Goal: Go to known website: Go to known website

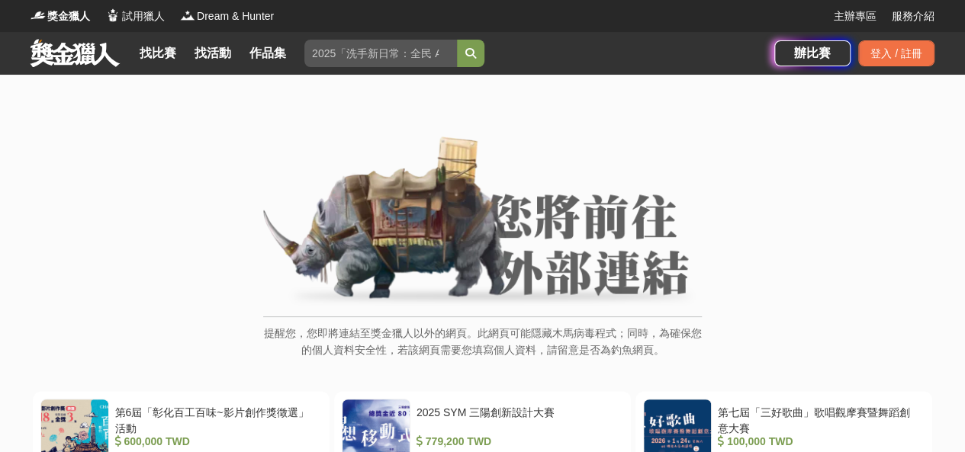
click at [504, 270] on img at bounding box center [482, 223] width 439 height 172
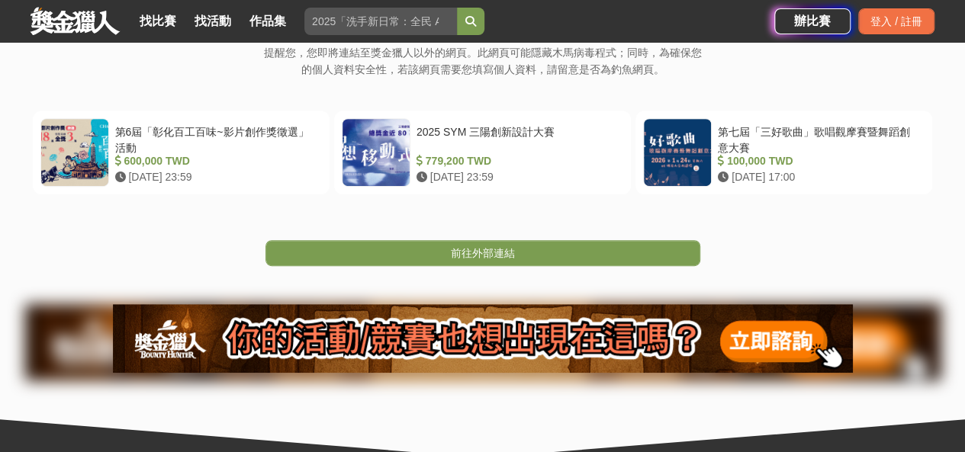
scroll to position [305, 0]
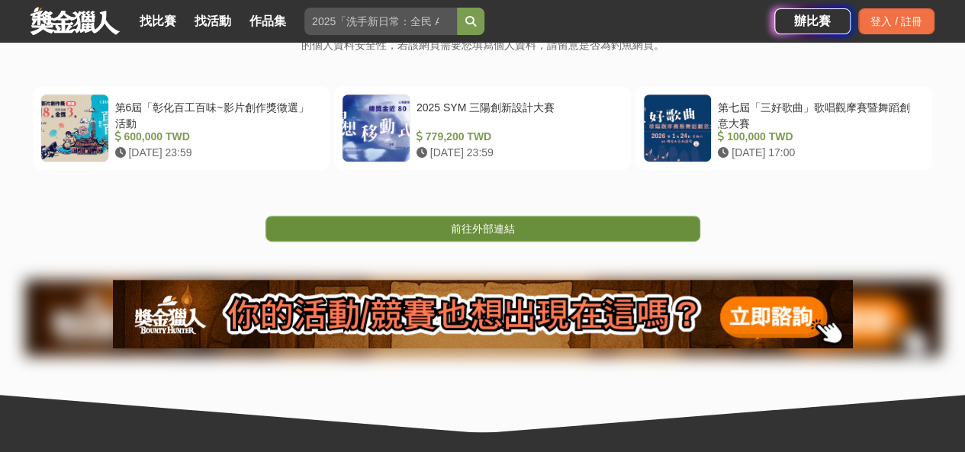
click at [510, 237] on link "前往外部連結" at bounding box center [483, 229] width 435 height 26
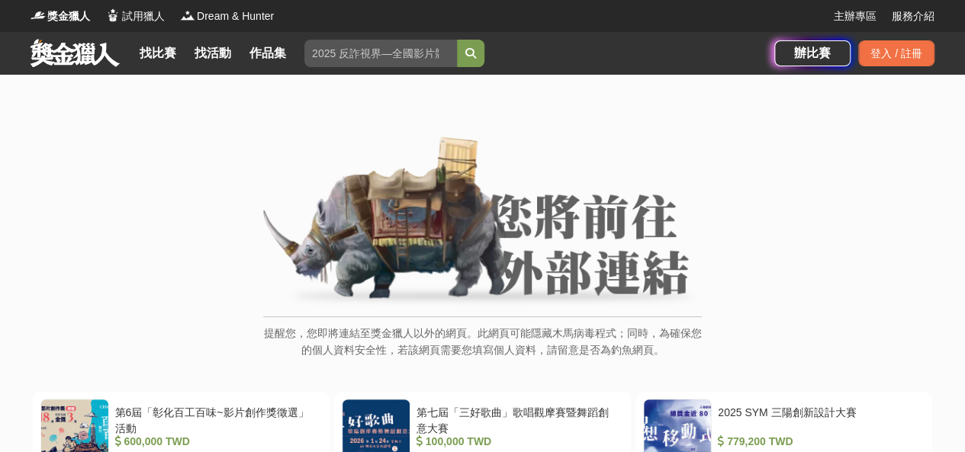
click at [470, 308] on img at bounding box center [482, 223] width 439 height 172
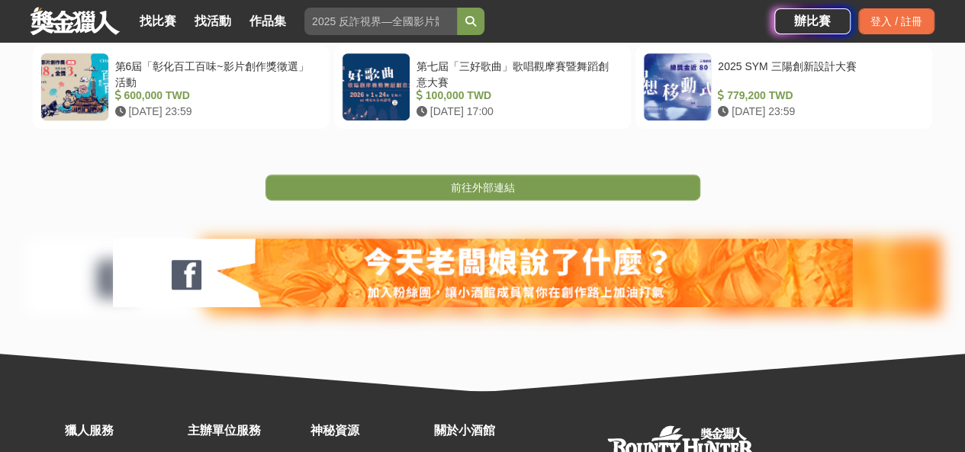
scroll to position [382, 0]
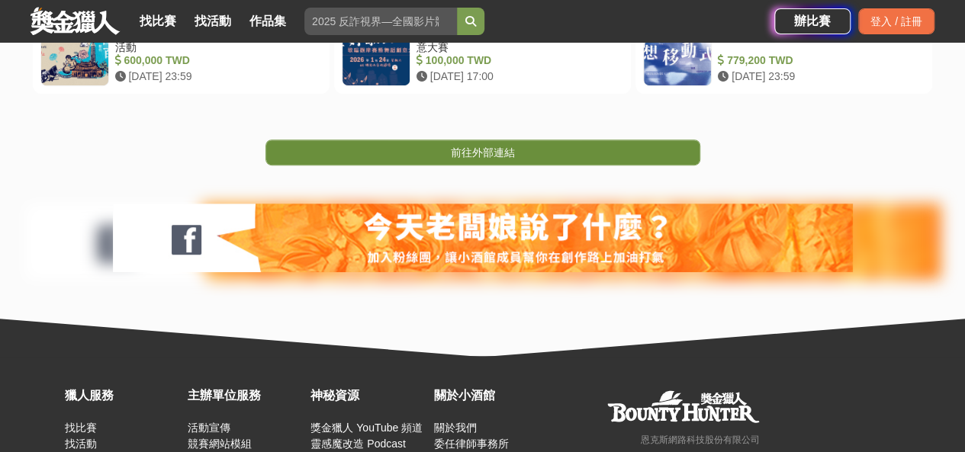
click at [458, 141] on link "前往外部連結" at bounding box center [483, 153] width 435 height 26
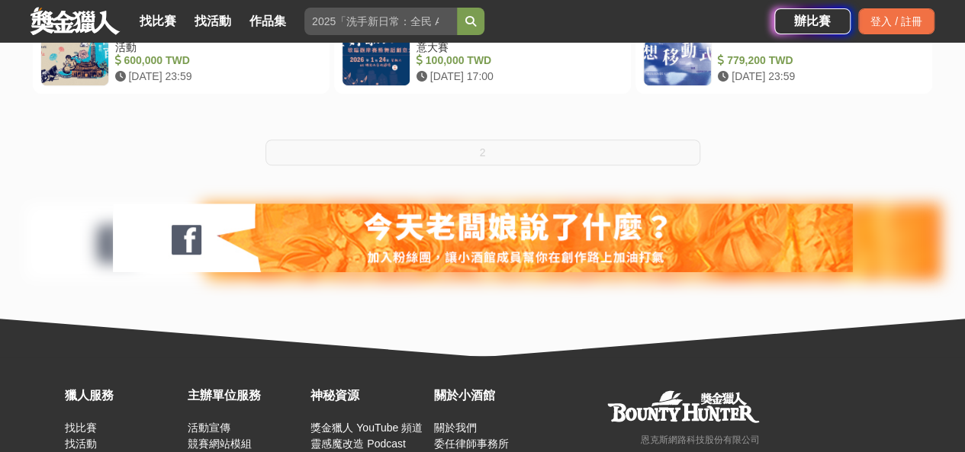
scroll to position [382, 0]
